Goal: Task Accomplishment & Management: Complete application form

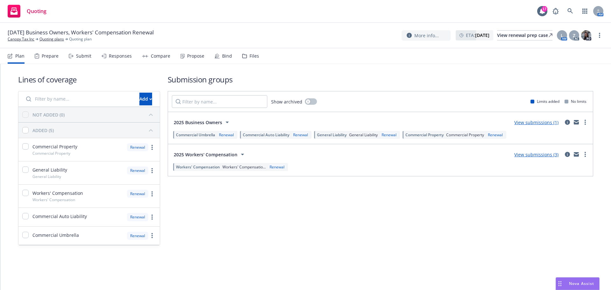
click at [81, 58] on div "Submit" at bounding box center [83, 55] width 15 height 5
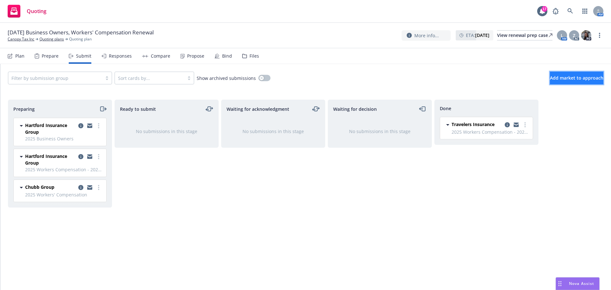
click at [567, 76] on span "Add market to approach" at bounding box center [576, 78] width 53 height 6
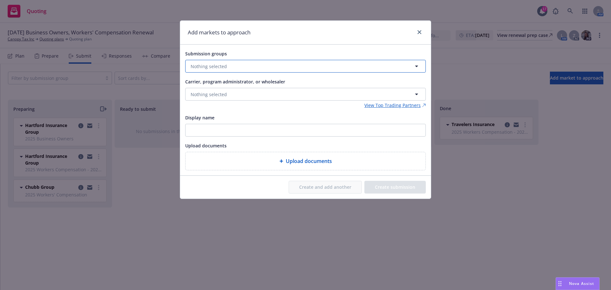
click at [229, 70] on button "Nothing selected" at bounding box center [305, 66] width 241 height 13
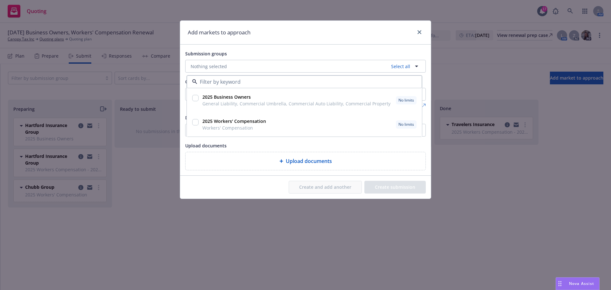
click at [195, 122] on input "checkbox" at bounding box center [195, 122] width 6 height 6
checkbox input "true"
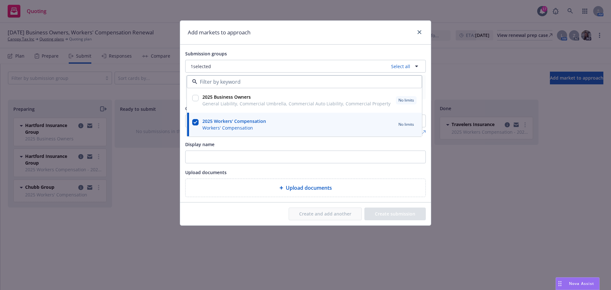
drag, startPoint x: 240, startPoint y: 260, endPoint x: 234, endPoint y: 263, distance: 6.6
click at [241, 260] on div "Add markets to approach Submission groups 1 selected Select all 2025 Business O…" at bounding box center [305, 145] width 611 height 290
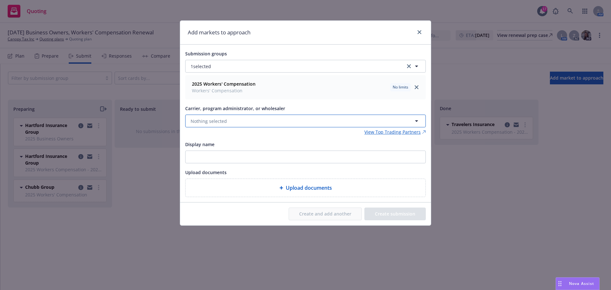
click at [201, 124] on span "Nothing selected" at bounding box center [209, 121] width 36 height 7
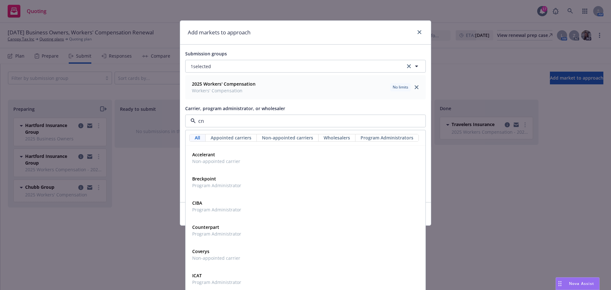
type input "cna"
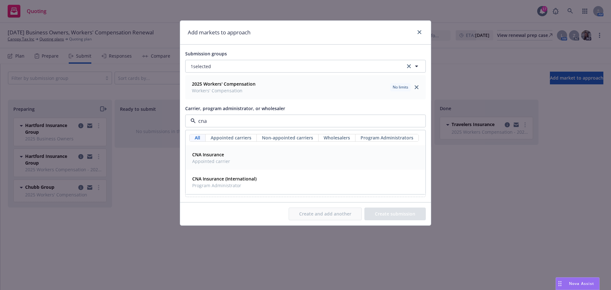
click at [209, 159] on span "Appointed carrier" at bounding box center [211, 161] width 38 height 7
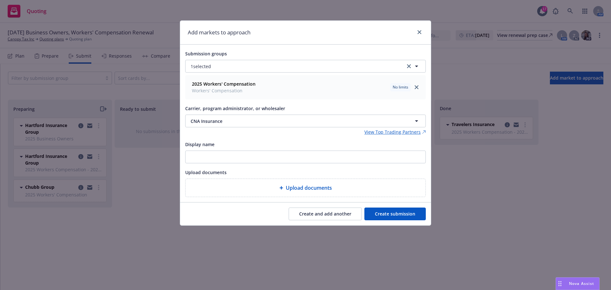
click at [391, 212] on button "Create submission" at bounding box center [394, 213] width 61 height 13
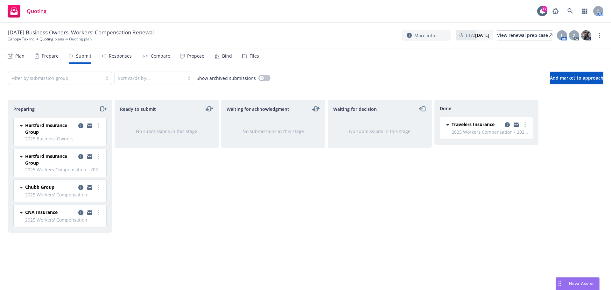
click at [82, 212] on icon "copy logging email" at bounding box center [80, 212] width 5 height 5
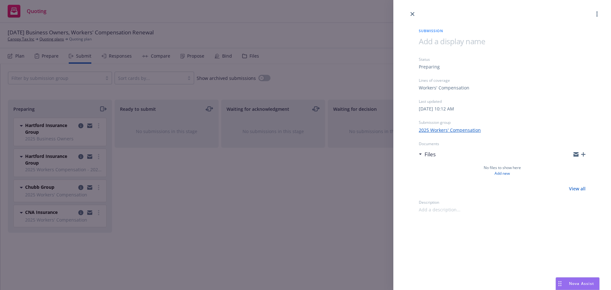
click at [585, 156] on icon "button" at bounding box center [583, 154] width 4 height 4
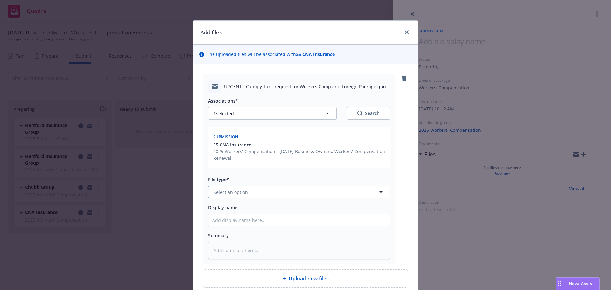
click at [224, 192] on span "Select an option" at bounding box center [230, 192] width 34 height 7
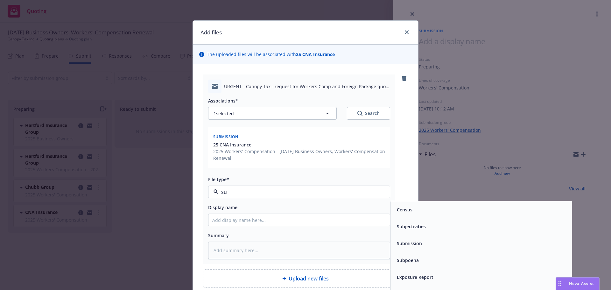
type input "sub"
drag, startPoint x: 444, startPoint y: 229, endPoint x: 432, endPoint y: 229, distance: 12.7
click at [444, 229] on div "Submission" at bounding box center [481, 226] width 174 height 9
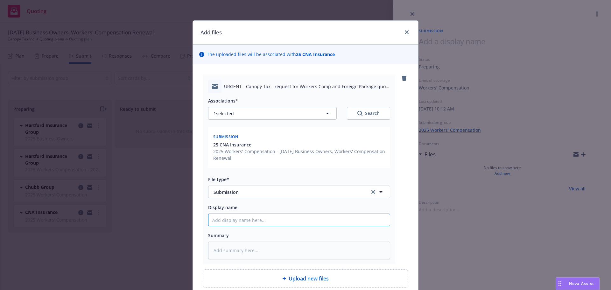
click at [222, 221] on input "Display name" at bounding box center [298, 220] width 181 height 12
type textarea "x"
type input "9"
type textarea "x"
type input "9/"
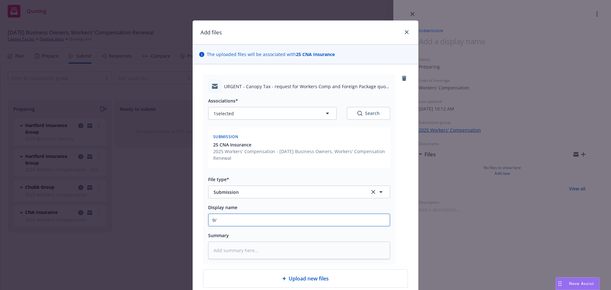
type textarea "x"
type input "9/2"
type textarea "x"
type input "9/20"
type textarea "x"
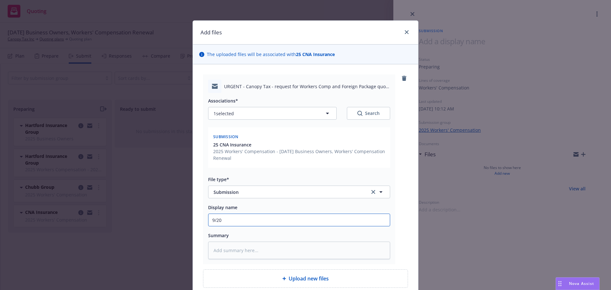
type input "9/20/"
type textarea "x"
type input "[DATE]"
type textarea "x"
type input "9/20/202"
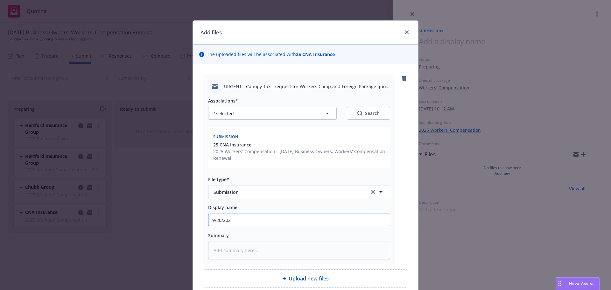
type textarea "x"
type input "[DATE]"
type textarea "x"
type input "[DATE]"
type textarea "x"
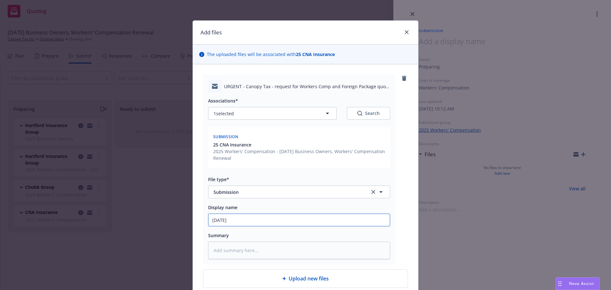
type input "[DATE] W"
type textarea "x"
type input "[DATE] Wo"
type textarea "x"
type input "[DATE] Wor"
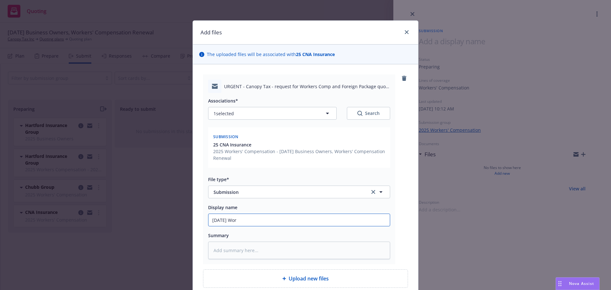
type textarea "x"
type input "[DATE] Worke"
type textarea "x"
type input "[DATE] Worker"
type textarea "x"
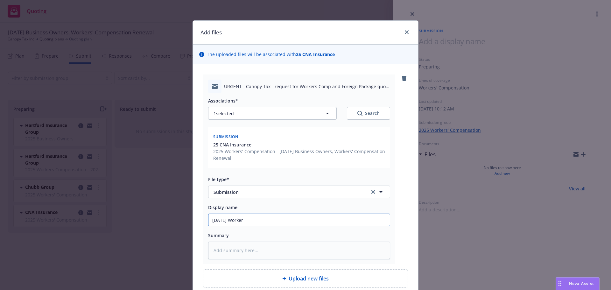
type input "[DATE] Workers"
type textarea "x"
type input "[DATE] Workers"
type textarea "x"
type input "[DATE] Workers CO"
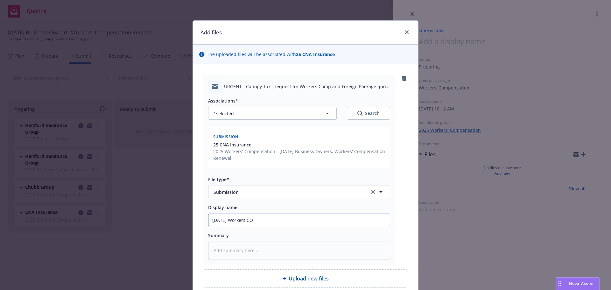
type textarea "x"
type input "[DATE] Workers COm"
type textarea "x"
type input "[DATE] Workers COmp"
type textarea "x"
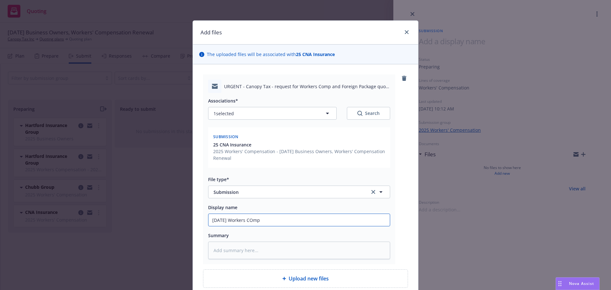
type input "[DATE] Workers COmpe"
type textarea "x"
type input "[DATE] Workers COmpen"
type textarea "x"
type input "[DATE] Workers COmpens"
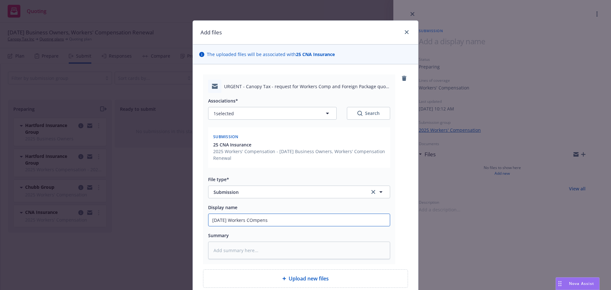
type textarea "x"
type input "[DATE] Workers COmpensa"
type textarea "x"
type input "[DATE] Workers COmpens"
type textarea "x"
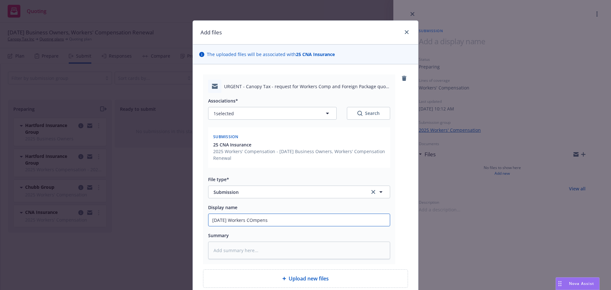
type input "[DATE] Workers COmpen"
type textarea "x"
type input "[DATE] Workers COmpe"
type textarea "x"
type input "[DATE] Workers COmp"
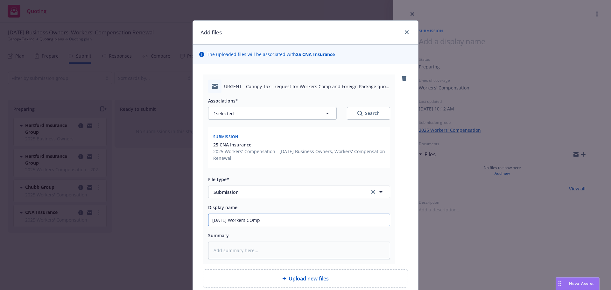
type textarea "x"
type input "[DATE] Workers COm"
type textarea "x"
type input "[DATE] Workers CO"
type textarea "x"
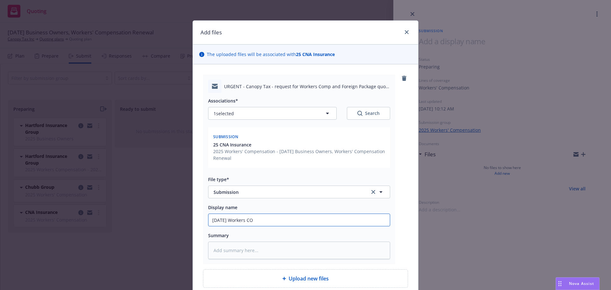
type input "[DATE] Workers C"
type textarea "x"
type input "[DATE] Workers Co"
type textarea "x"
type input "[DATE] Workers Com"
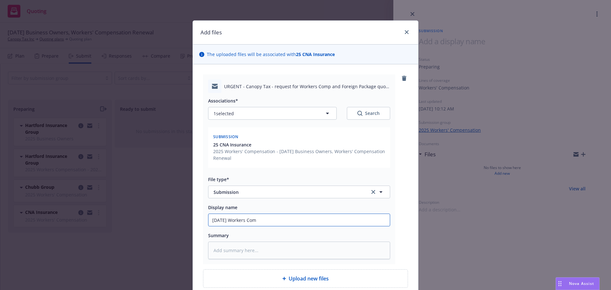
type textarea "x"
type input "[DATE] Workers Comp"
type textarea "x"
type input "[DATE] Workers Compe"
type textarea "x"
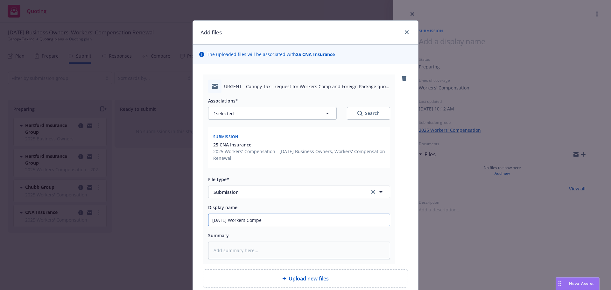
type input "[DATE] Workers Compen"
type textarea "x"
type input "[DATE] Workers Compens"
type textarea "x"
type input "[DATE] Workers Compensa"
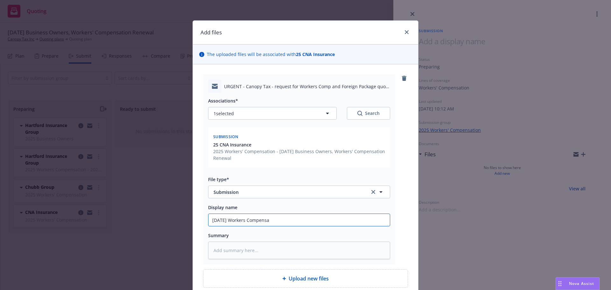
type textarea "x"
type input "[DATE] Workers Compensat"
type textarea "x"
type input "[DATE] Workers Compensati"
type textarea "x"
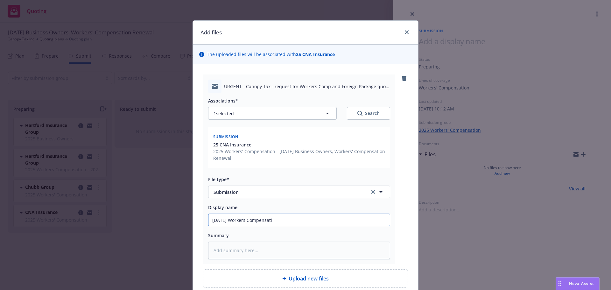
type input "[DATE] Workers Compensatio"
type textarea "x"
type input "[DATE] Workers Compensation"
type textarea "x"
type input "[DATE] Workers Compensation"
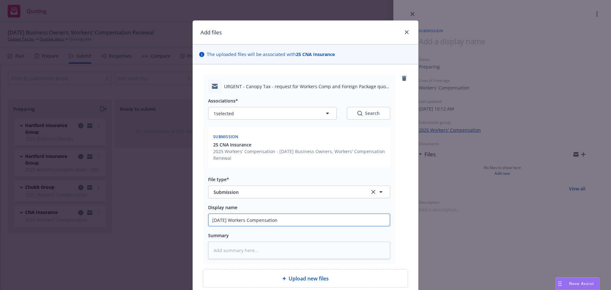
type textarea "x"
type input "[DATE] Workers Compensation R"
type textarea "x"
type input "[DATE] Workers Compensation Re"
type textarea "x"
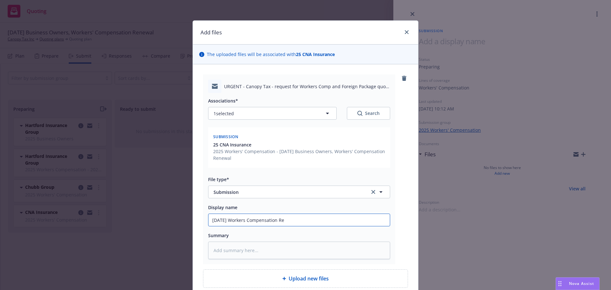
type input "[DATE] Workers Compensation Ren"
type textarea "x"
type input "[DATE] Workers Compensation [PERSON_NAME]"
type textarea "x"
type input "[DATE] Workers Compensation Renew"
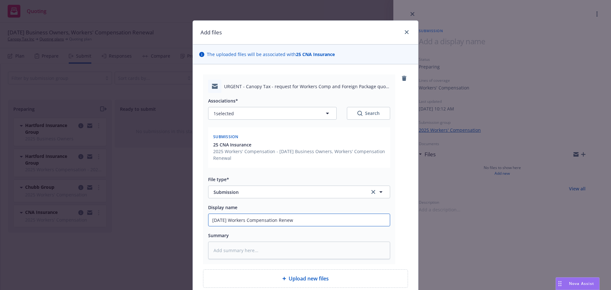
type textarea "x"
type input "[DATE] Workers Compensation Renewa"
type textarea "x"
type input "[DATE] Workers Compensation Renewal"
type textarea "x"
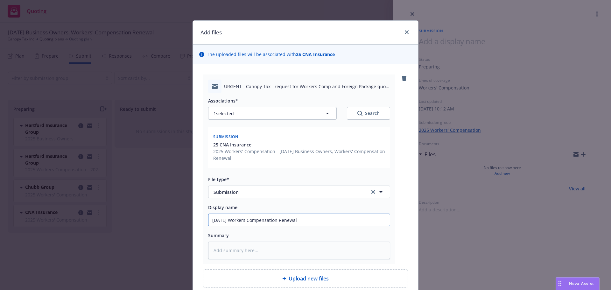
type input "[DATE] Workers Compensation Renewal"
type textarea "x"
type input "[DATE] Workers Compensation Renewal S"
type textarea "x"
type input "[DATE] Workers Compensation Renewal Su"
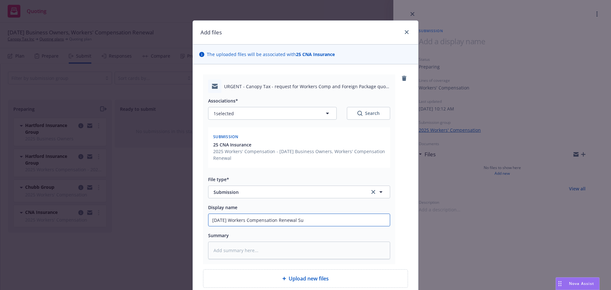
type textarea "x"
type input "[DATE] Workers Compensation Renewal Sub"
type textarea "x"
type input "[DATE] Workers Compensation Renewal Subm"
type textarea "x"
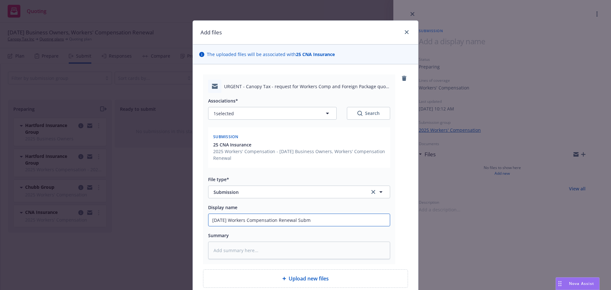
type input "[DATE] Workers Compensation Renewal Submi"
type textarea "x"
type input "[DATE] Workers Compensation Renewal Submis"
type textarea "x"
type input "[DATE] Workers Compensation Renewal Submiss"
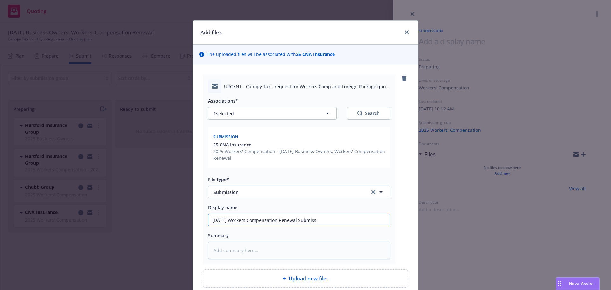
type textarea "x"
type input "[DATE] Workers Compensation Renewal Submissi"
type textarea "x"
type input "[DATE] Workers Compensation Renewal Submissio"
type textarea "x"
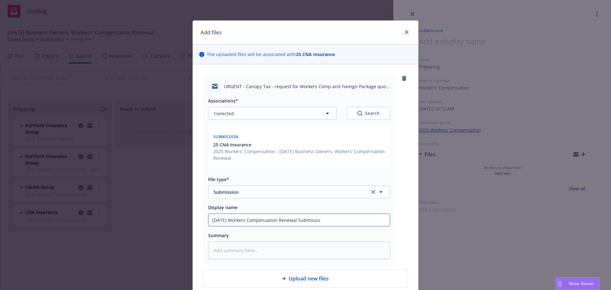
type input "[DATE] Workers Compensation Renewal Submission"
type textarea "x"
type input "[DATE] Workers Compensation Renewal Submission"
type textarea "x"
type input "[DATE] Workers Compensation Renewal Submission t"
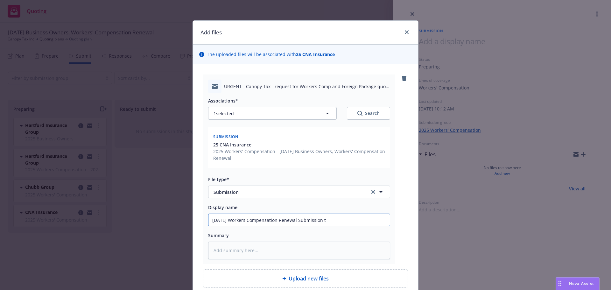
type textarea "x"
type input "[DATE] Workers Compensation Renewal Submission to"
type textarea "x"
type input "[DATE] Workers Compensation Renewal Submission to"
type textarea "x"
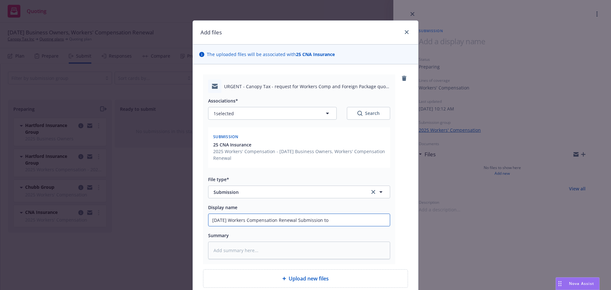
type input "[DATE] Workers Compensation Renewal Submission to C"
type textarea "x"
type input "[DATE] Workers Compensation Renewal Submission to [GEOGRAPHIC_DATA]"
type textarea "x"
type input "[DATE] Workers Compensation Renewal Submission to CNA"
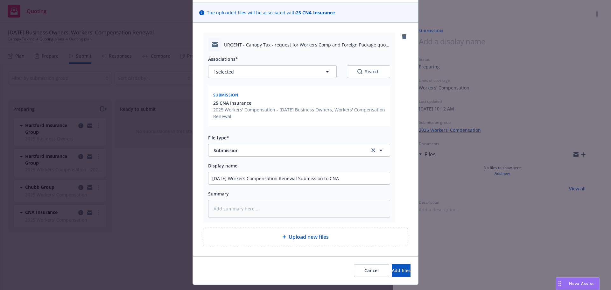
scroll to position [57, 0]
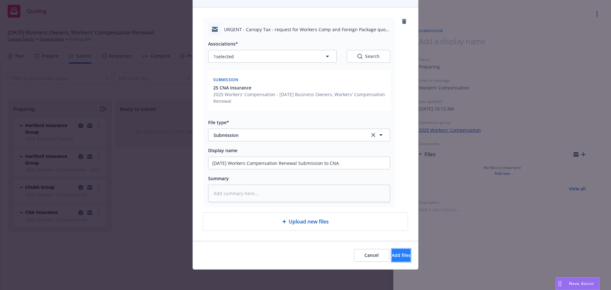
click at [392, 255] on span "Add files" at bounding box center [401, 255] width 19 height 6
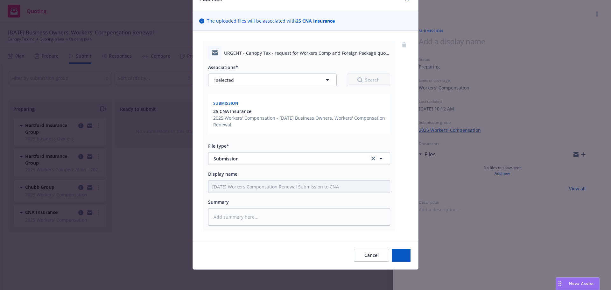
scroll to position [33, 0]
type textarea "x"
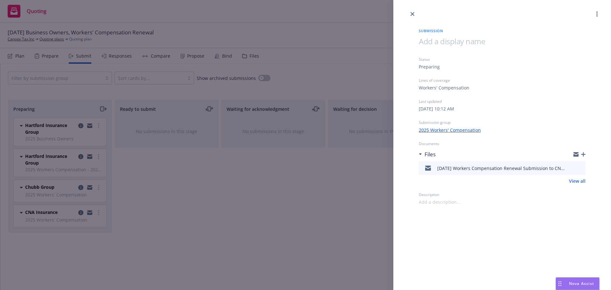
click at [413, 14] on icon "close" at bounding box center [412, 14] width 4 height 4
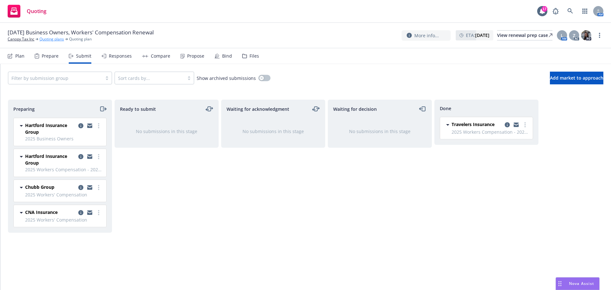
click at [51, 38] on link "Quoting plans" at bounding box center [51, 39] width 24 height 6
